Goal: Task Accomplishment & Management: Complete application form

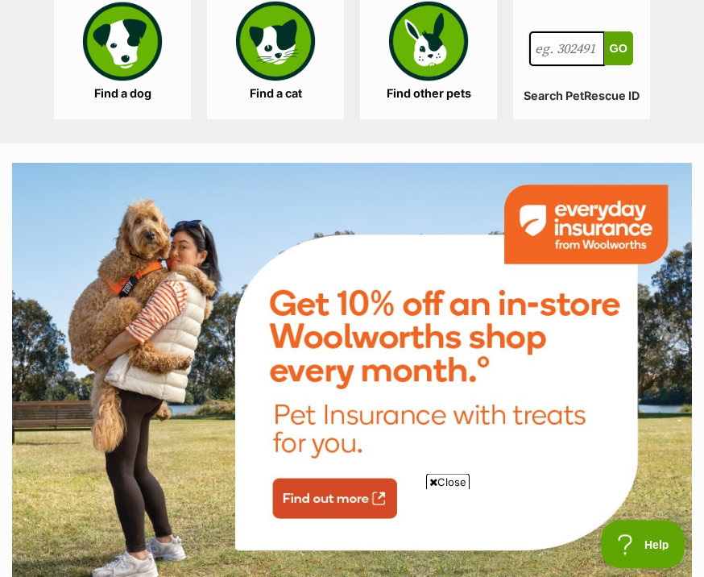
scroll to position [2090, 0]
click at [274, 119] on link "Find a cat" at bounding box center [275, 54] width 137 height 129
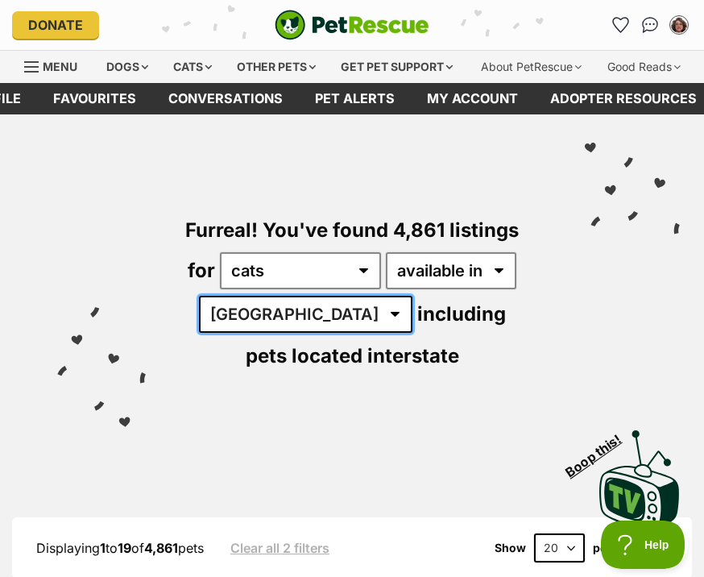
click at [277, 333] on select "Australia ACT NSW NT QLD SA TAS VIC WA" at bounding box center [305, 314] width 213 height 37
select select "QLD"
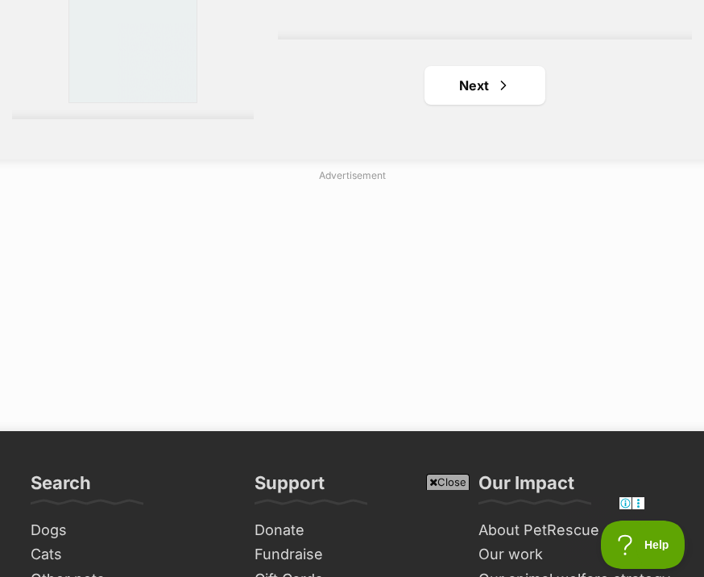
scroll to position [5326, 0]
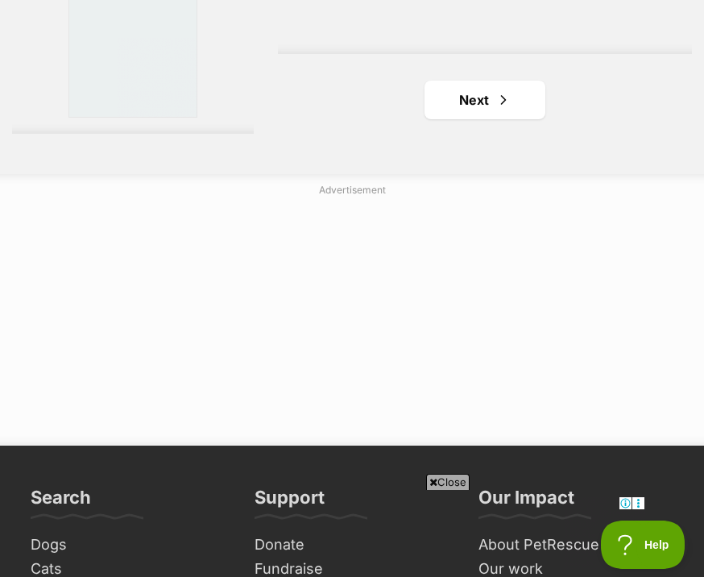
click at [477, 119] on link "Next" at bounding box center [484, 100] width 121 height 39
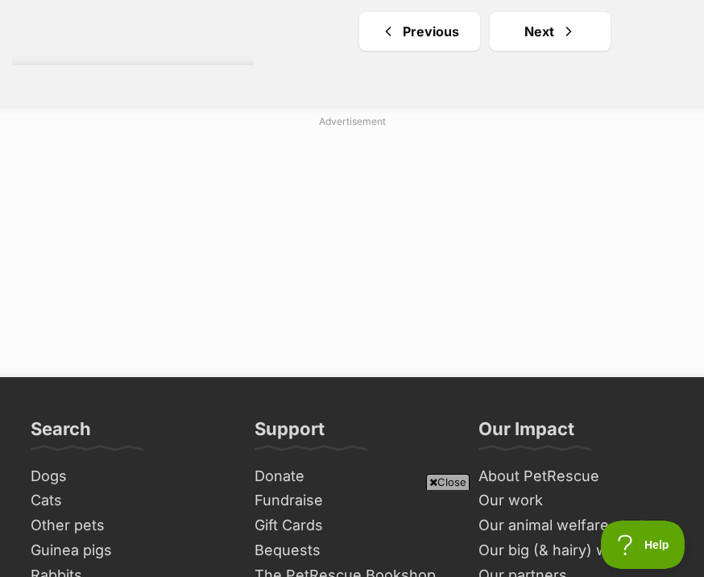
scroll to position [5376, 0]
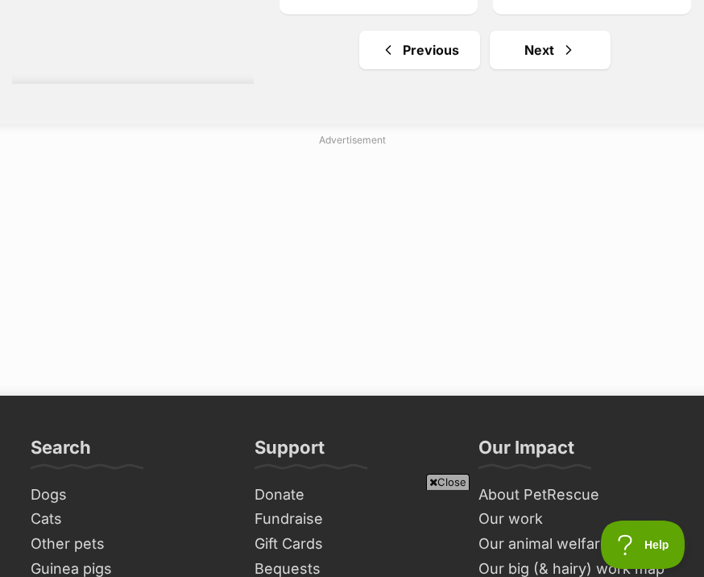
click at [566, 69] on link "Next" at bounding box center [550, 50] width 121 height 39
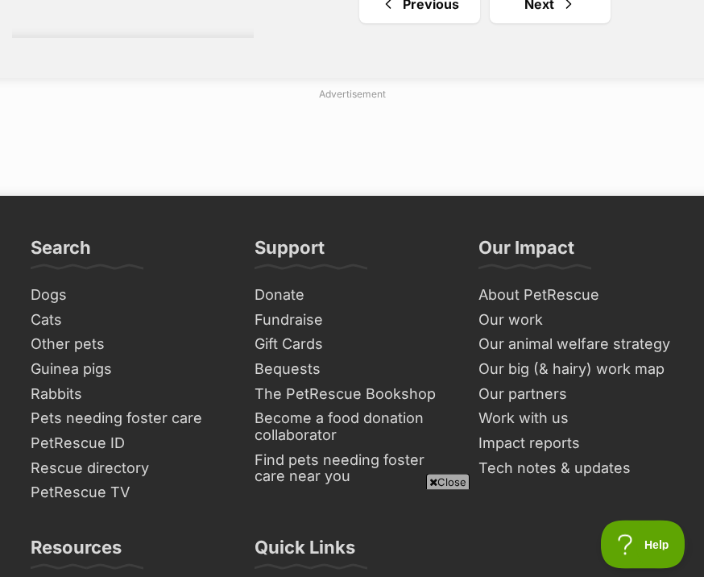
scroll to position [5594, 0]
click at [560, 14] on span "Next page" at bounding box center [568, 3] width 16 height 19
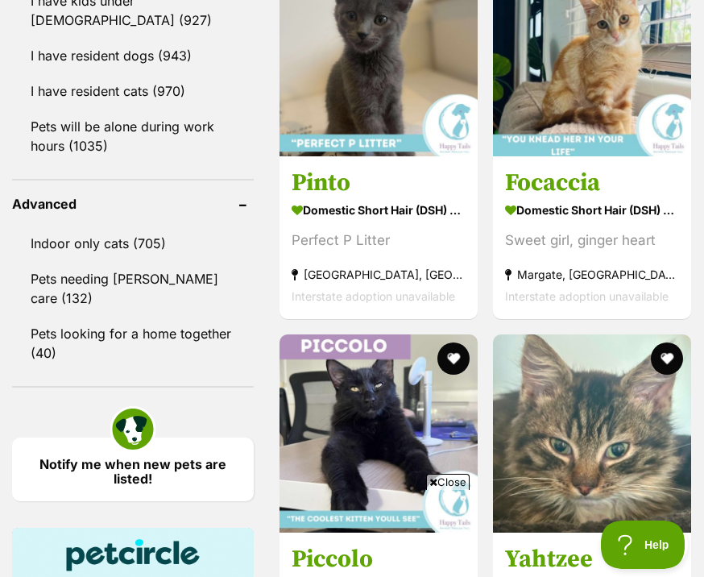
scroll to position [2052, 0]
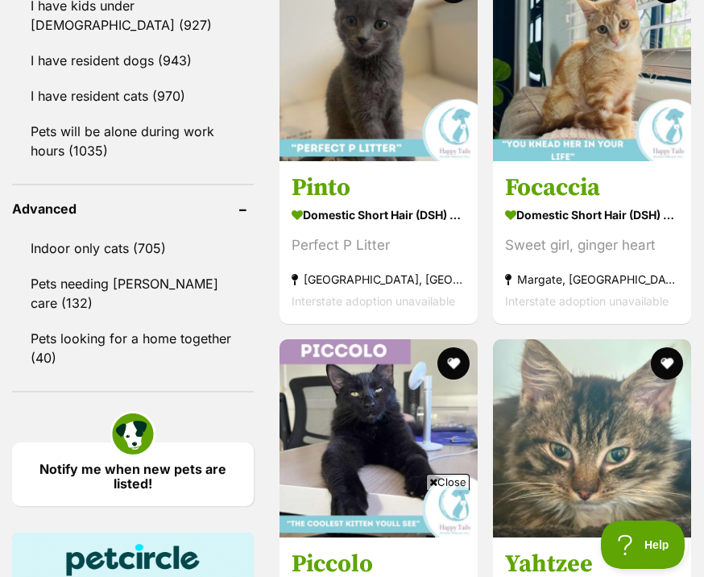
click at [573, 203] on h3 "Focaccia" at bounding box center [592, 187] width 174 height 31
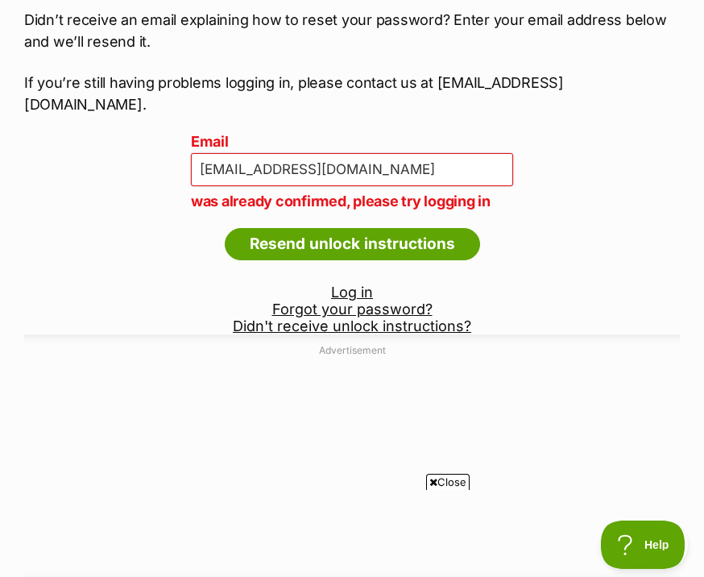
scroll to position [195, 0]
click at [348, 301] on link "Log in" at bounding box center [352, 292] width 42 height 17
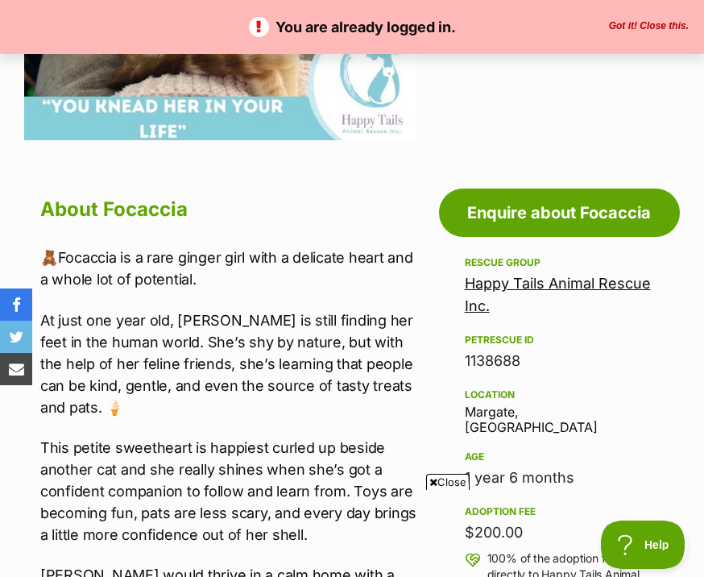
scroll to position [616, 0]
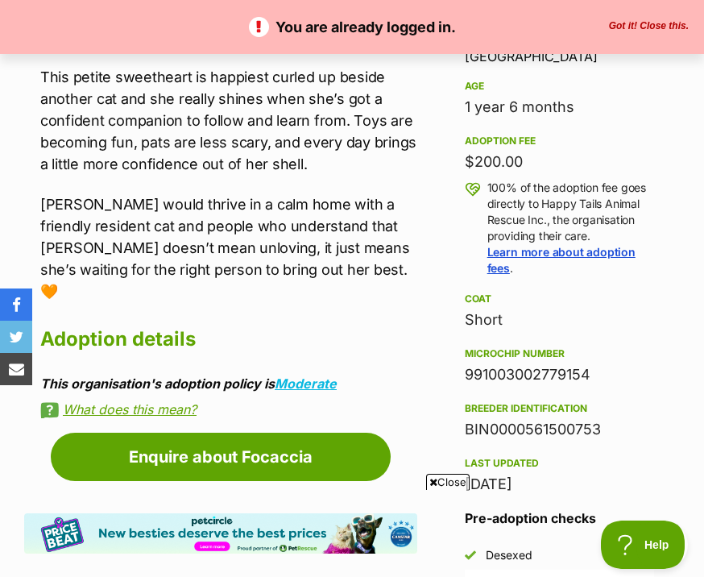
scroll to position [979, 0]
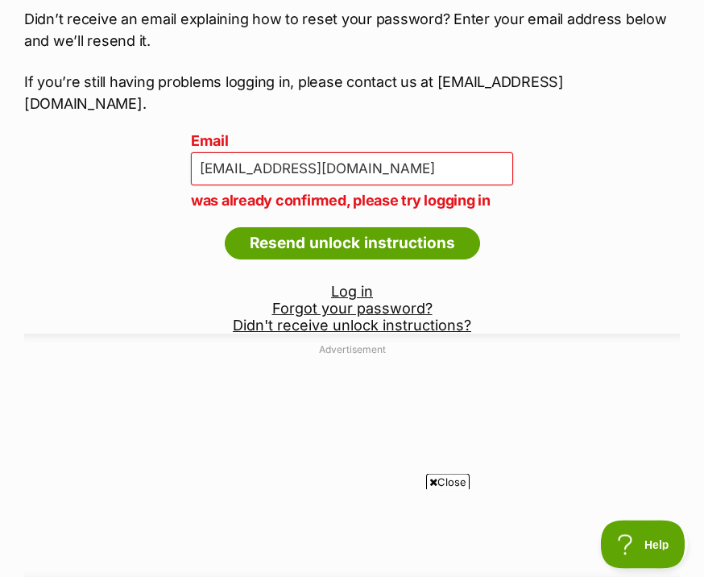
scroll to position [196, 0]
click at [348, 300] on link "Log in" at bounding box center [352, 291] width 42 height 17
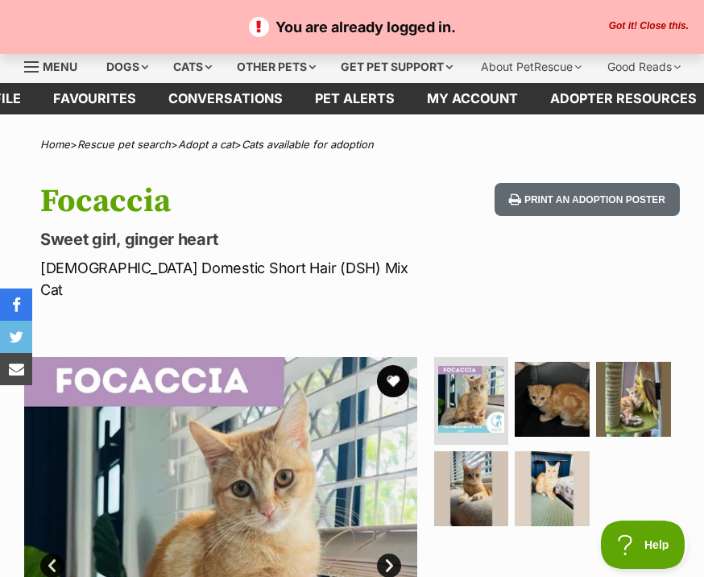
click at [421, 250] on p "Sweet girl, ginger heart" at bounding box center [236, 239] width 393 height 23
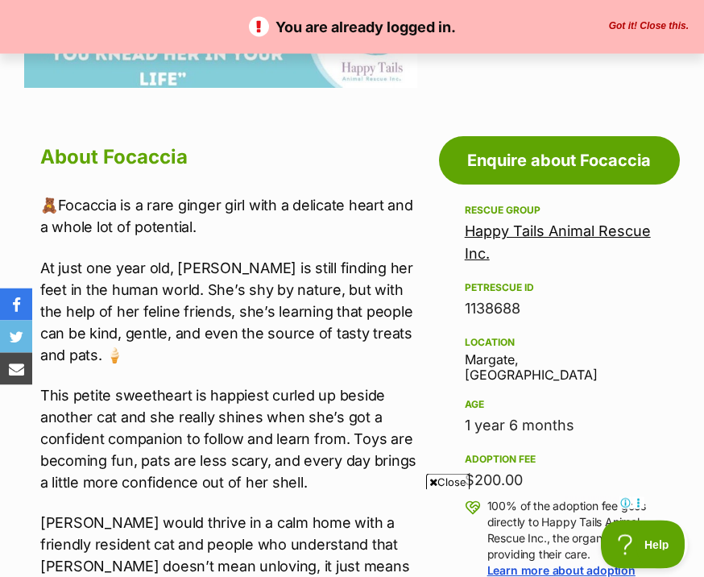
scroll to position [662, 0]
click at [614, 164] on link "Enquire about Focaccia" at bounding box center [559, 160] width 241 height 48
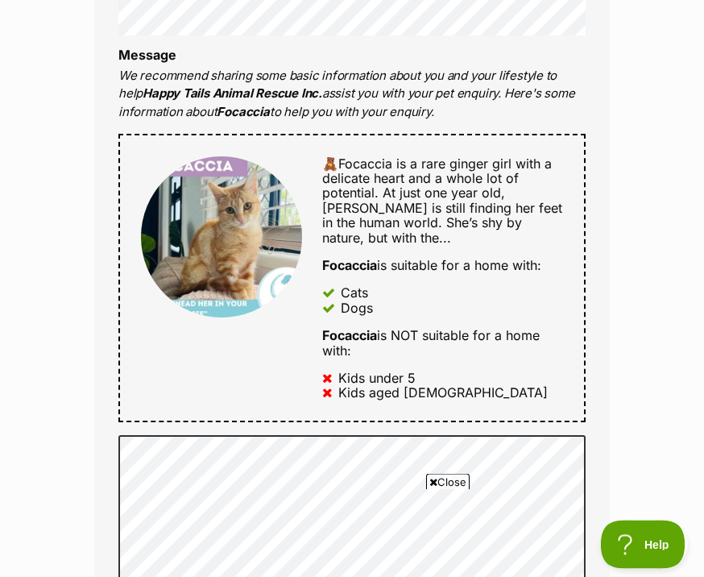
scroll to position [749, 0]
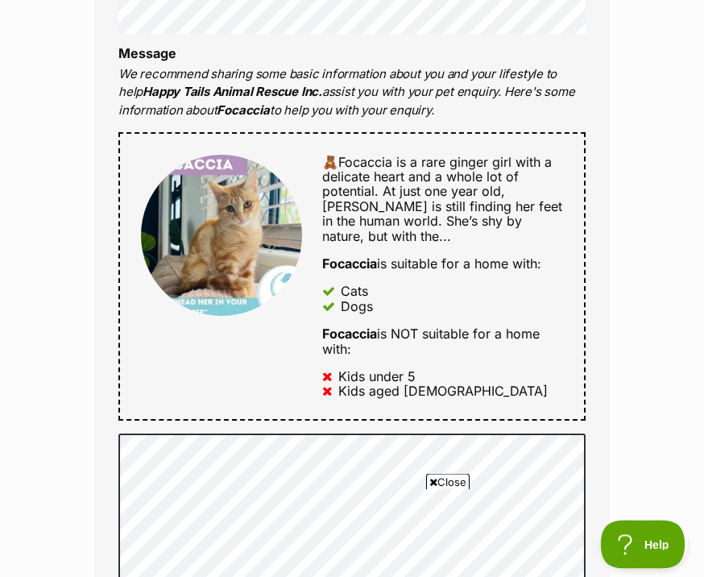
click at [633, 247] on div "Enquire about Focaccia Want to increase your chances of a successful enquiry? U…" at bounding box center [352, 479] width 564 height 2163
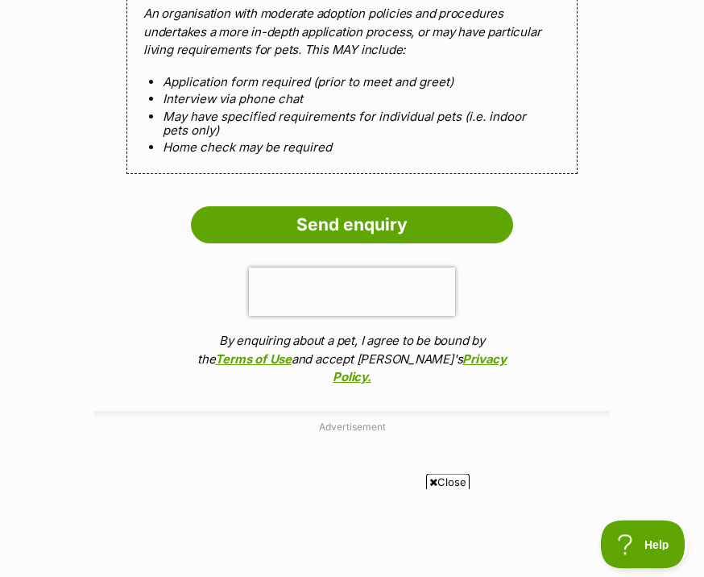
scroll to position [1652, 0]
click at [423, 243] on input "Send enquiry" at bounding box center [352, 224] width 322 height 37
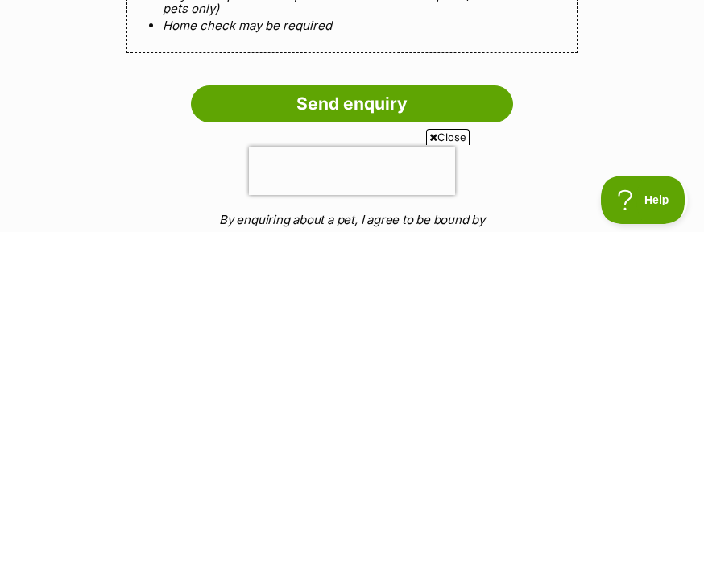
scroll to position [1549, 0]
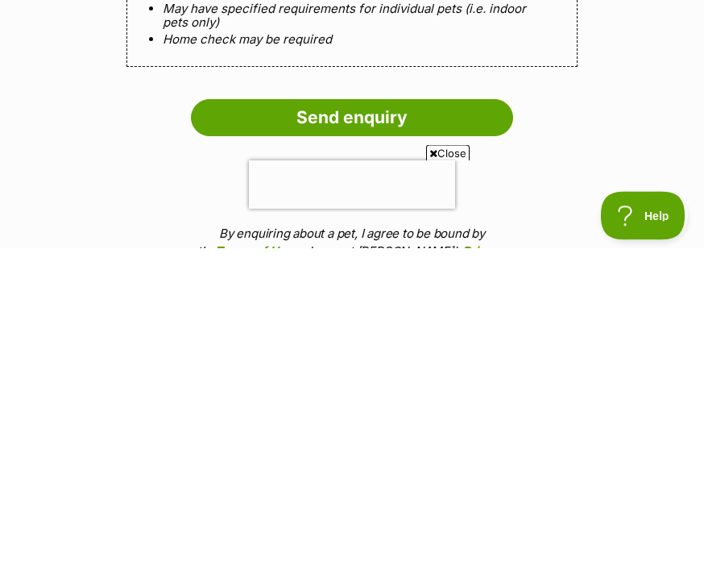
click at [227, 428] on input "Send enquiry" at bounding box center [352, 446] width 322 height 37
